Goal: Task Accomplishment & Management: Manage account settings

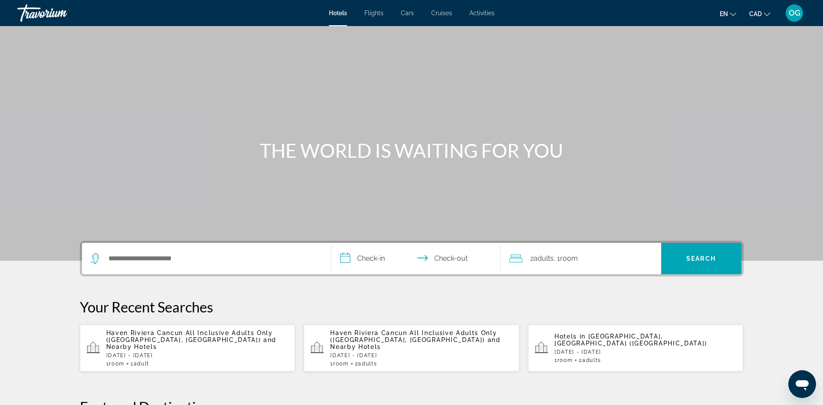
click at [797, 14] on span "OG" at bounding box center [795, 13] width 12 height 9
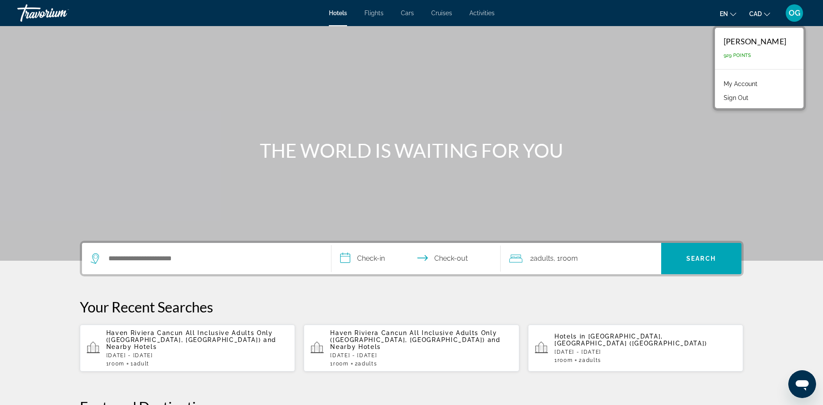
click at [759, 83] on link "My Account" at bounding box center [741, 83] width 43 height 11
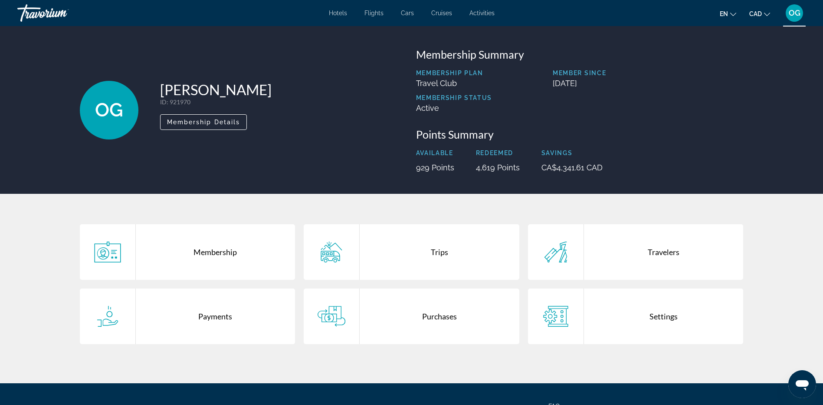
click at [442, 252] on div "Trips" at bounding box center [440, 252] width 160 height 56
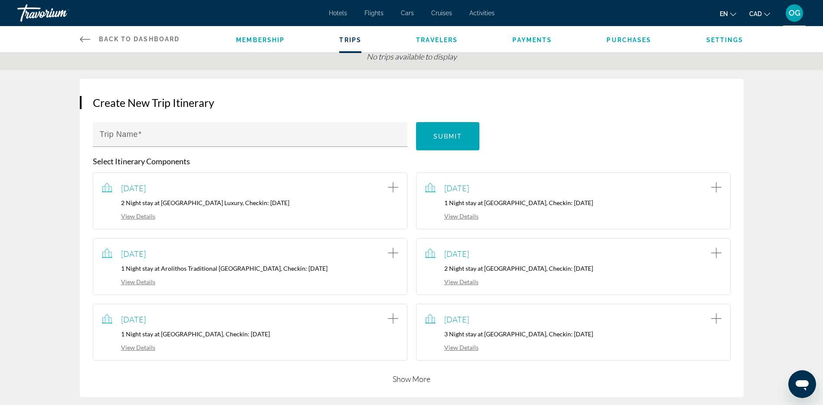
scroll to position [130, 0]
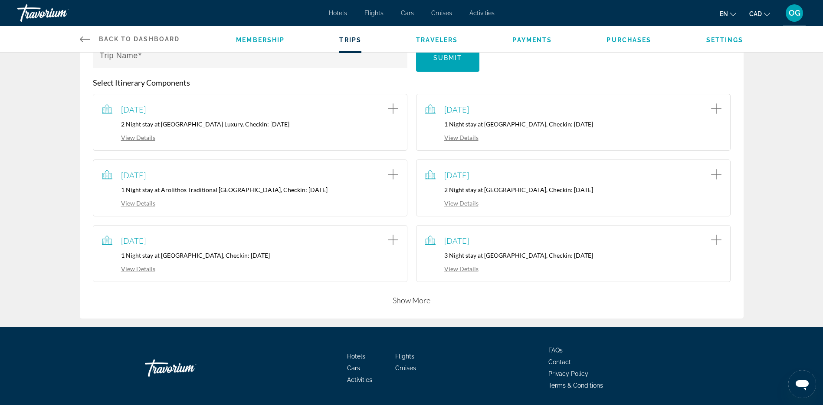
click at [415, 299] on button "Show More" at bounding box center [412, 300] width 38 height 10
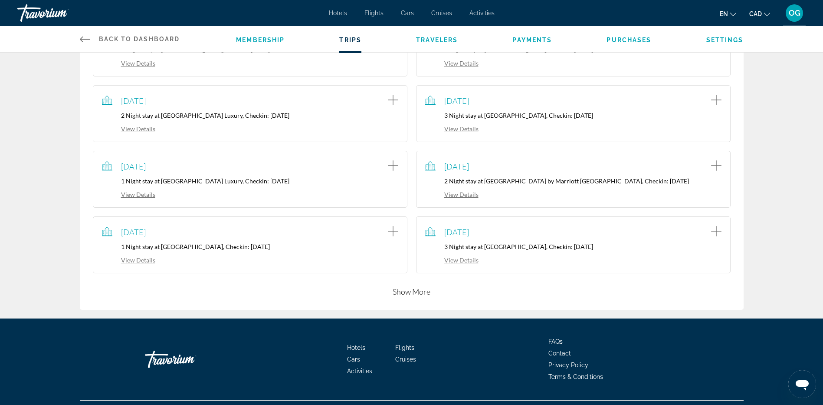
scroll to position [347, 0]
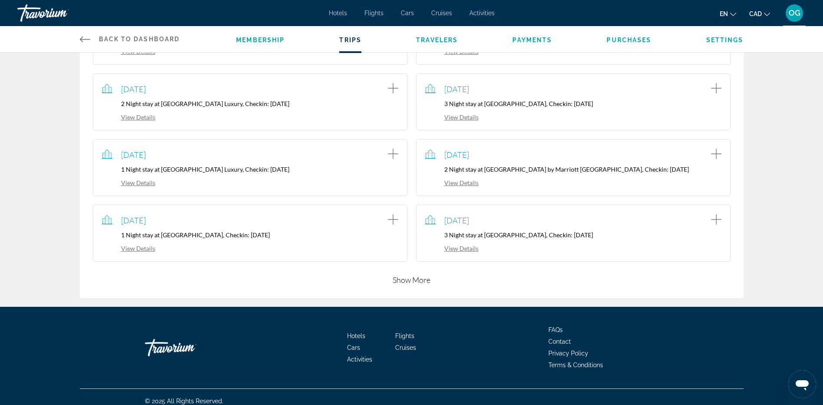
click at [416, 278] on button "Show More" at bounding box center [412, 279] width 38 height 10
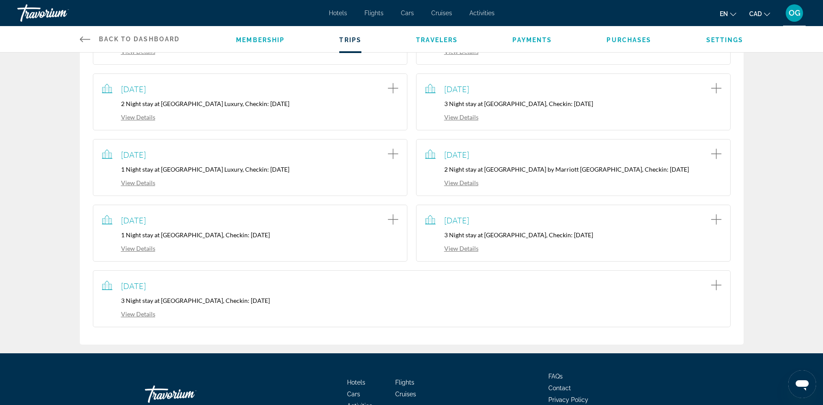
click at [145, 312] on link "View Details" at bounding box center [128, 313] width 53 height 7
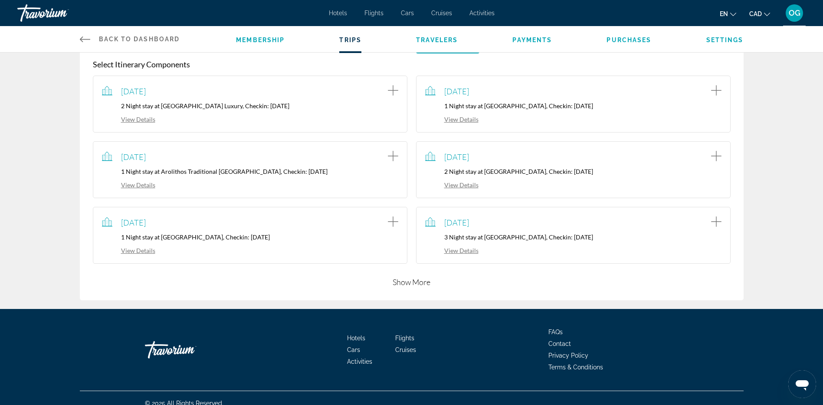
scroll to position [158, 0]
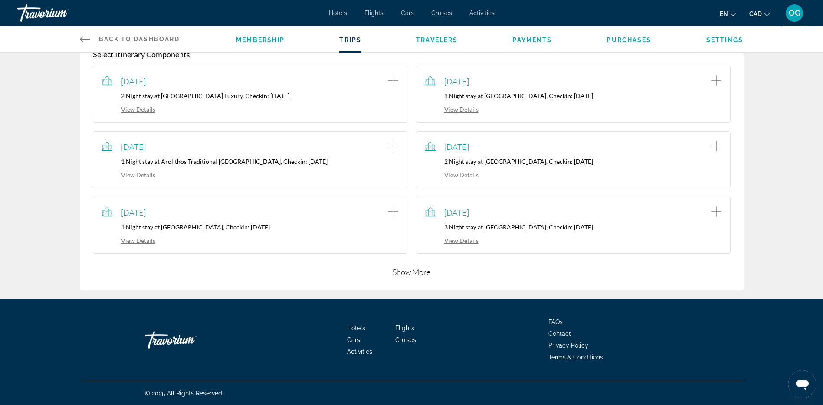
click at [422, 268] on button "Show More" at bounding box center [412, 271] width 38 height 10
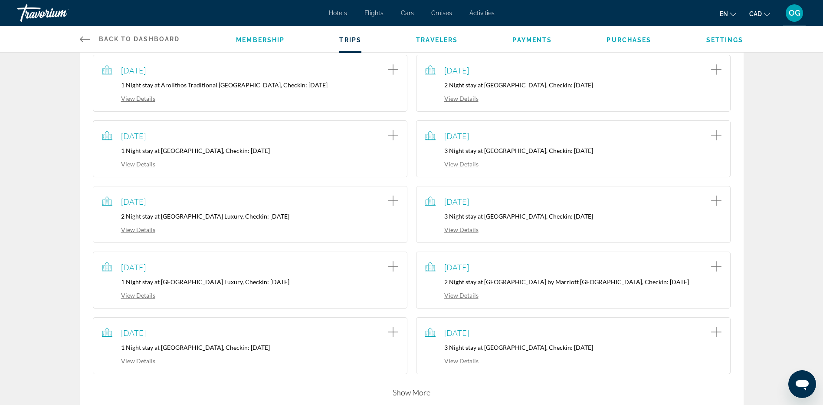
scroll to position [289, 0]
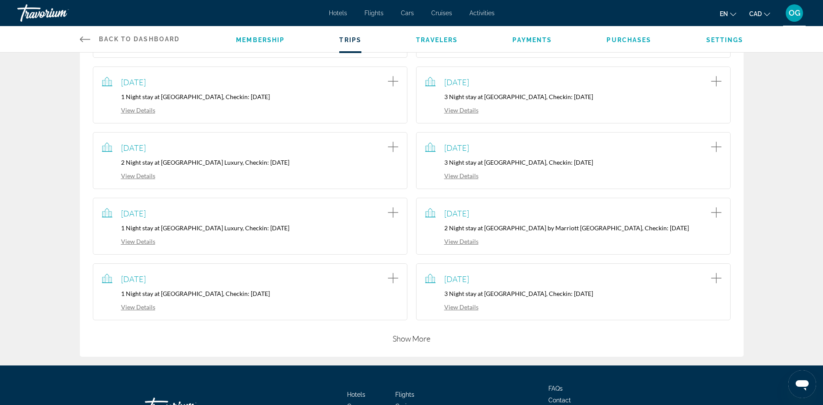
click at [460, 309] on link "View Details" at bounding box center [451, 306] width 53 height 7
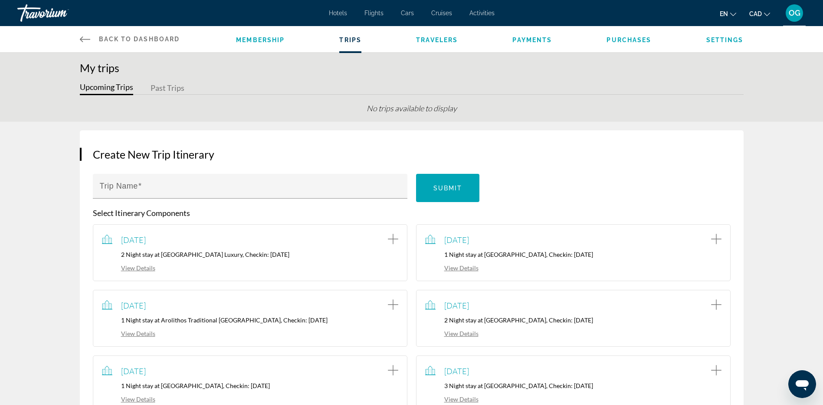
click at [536, 41] on span "Payments" at bounding box center [532, 39] width 39 height 7
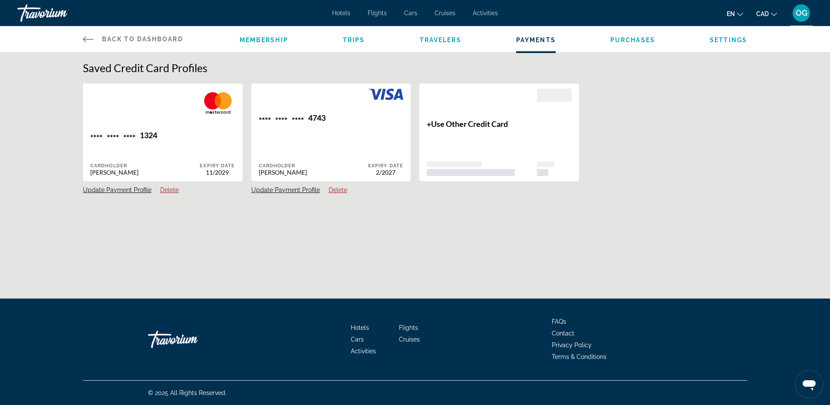
click at [638, 43] on span "Purchases" at bounding box center [632, 39] width 45 height 7
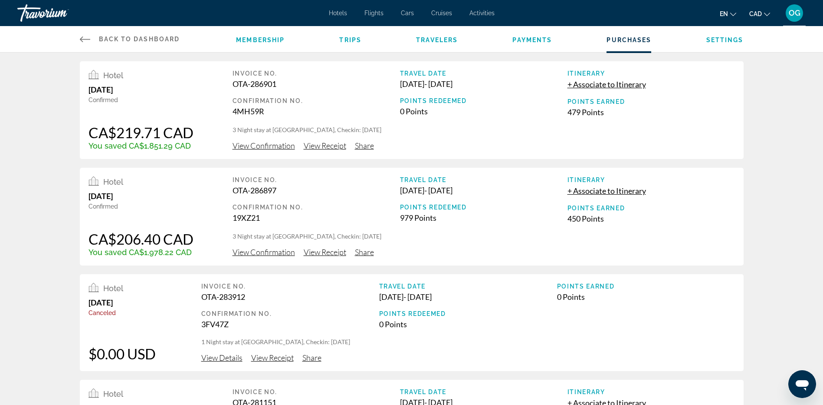
click at [267, 147] on span "View Confirmation" at bounding box center [264, 146] width 62 height 10
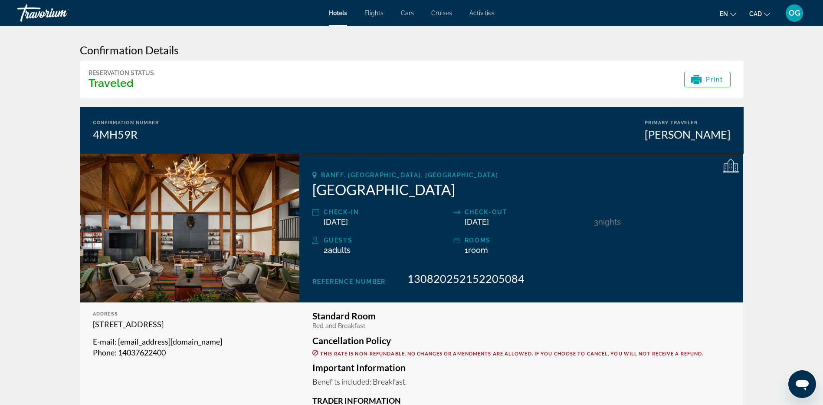
click at [795, 16] on span "OG" at bounding box center [795, 13] width 12 height 9
click at [757, 83] on link "My Account" at bounding box center [741, 83] width 43 height 11
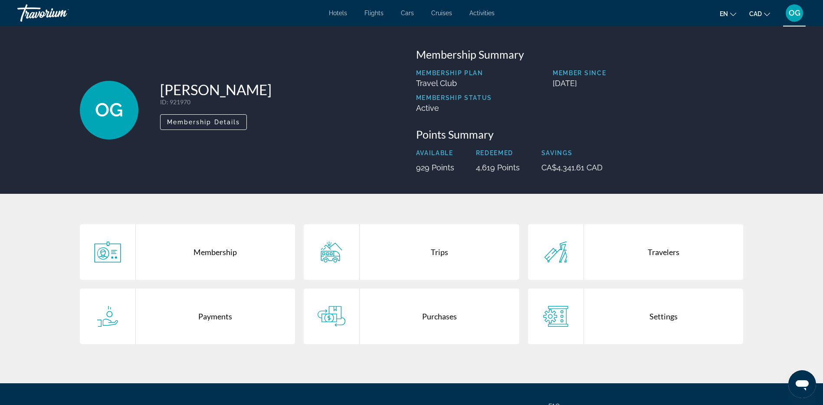
click at [443, 316] on div "Purchases" at bounding box center [440, 316] width 160 height 56
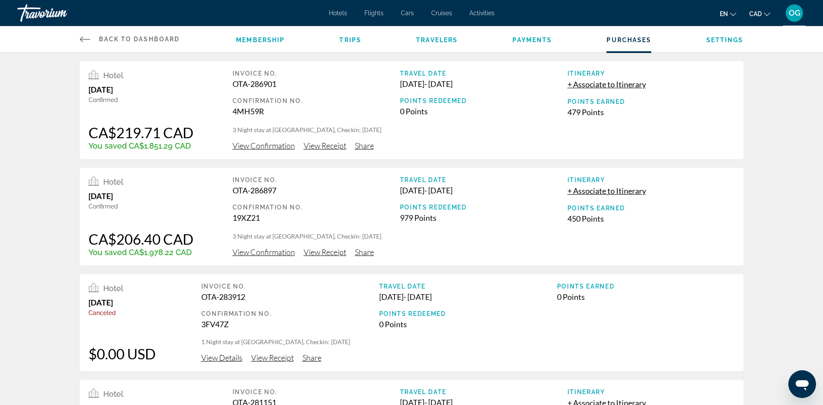
click at [324, 146] on span "View Receipt" at bounding box center [325, 146] width 43 height 10
